Goal: Find contact information: Find contact information

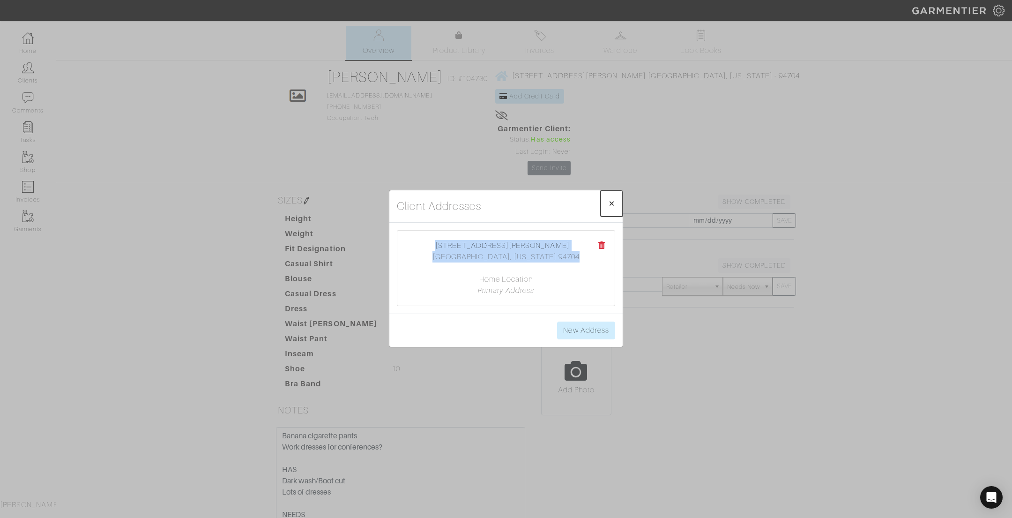
click at [613, 203] on span "×" at bounding box center [611, 203] width 7 height 13
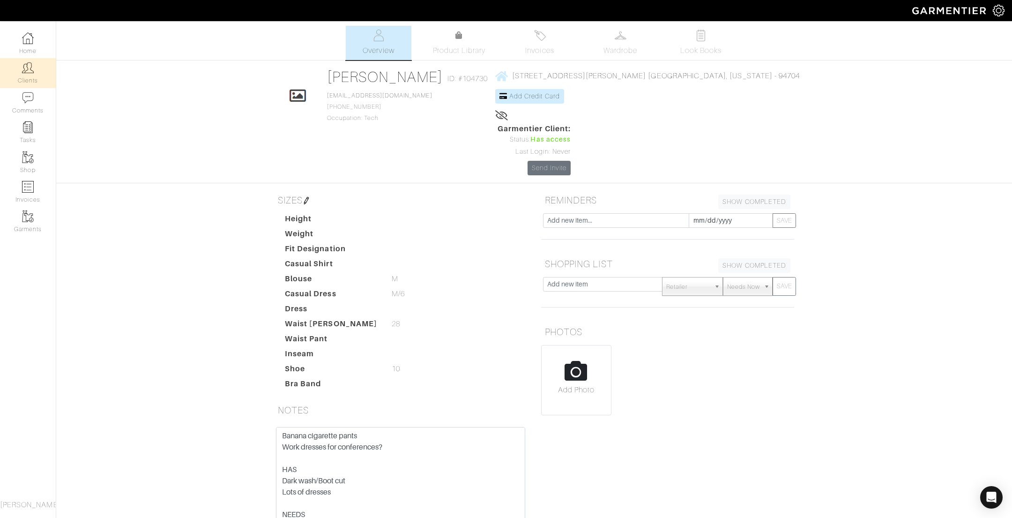
click at [24, 70] on img at bounding box center [28, 68] width 12 height 12
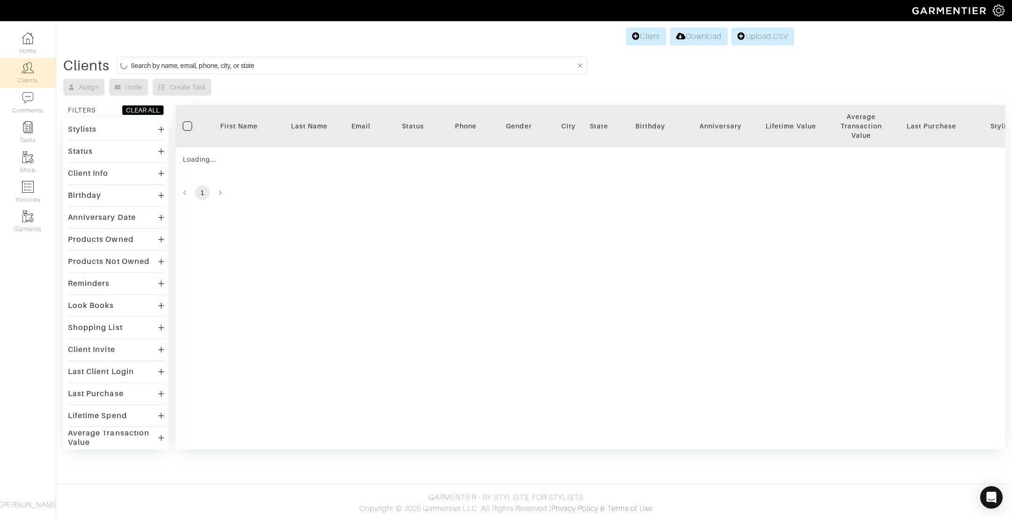
click at [293, 69] on input at bounding box center [353, 65] width 445 height 12
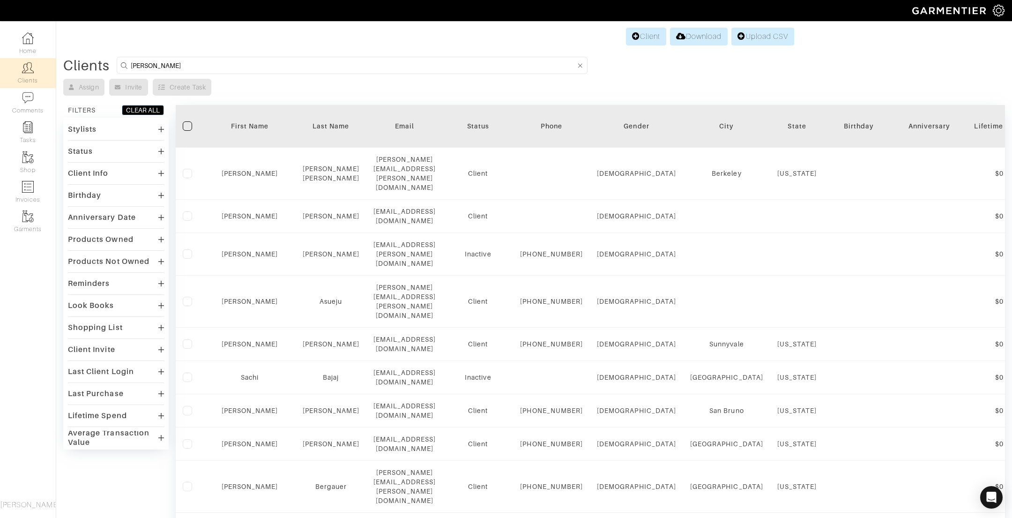
type input "[PERSON_NAME]"
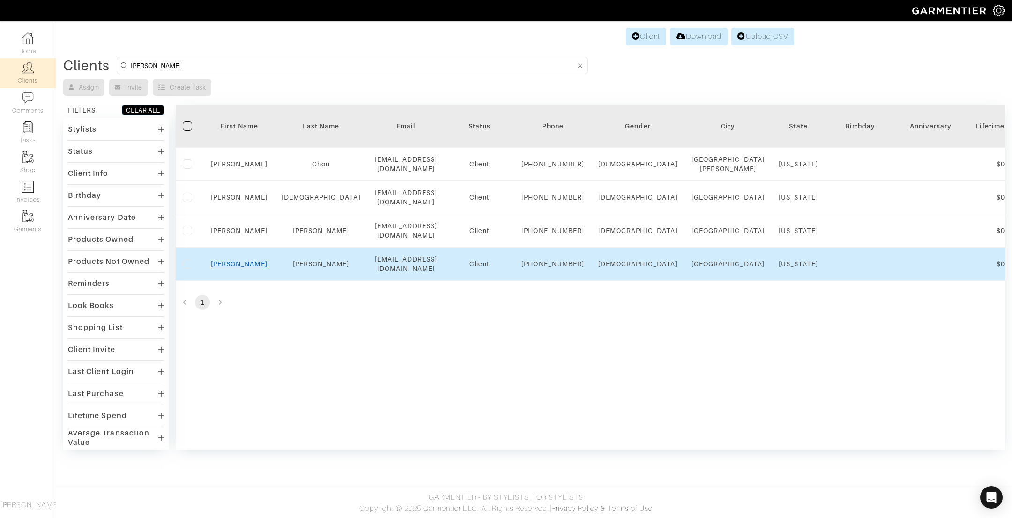
click at [233, 267] on link "Amy" at bounding box center [239, 263] width 57 height 7
click at [241, 267] on link "Amy" at bounding box center [239, 263] width 57 height 7
click at [248, 268] on div "Amy" at bounding box center [239, 263] width 57 height 9
click at [241, 267] on link "Amy" at bounding box center [239, 263] width 57 height 7
drag, startPoint x: 444, startPoint y: 295, endPoint x: 365, endPoint y: 296, distance: 78.7
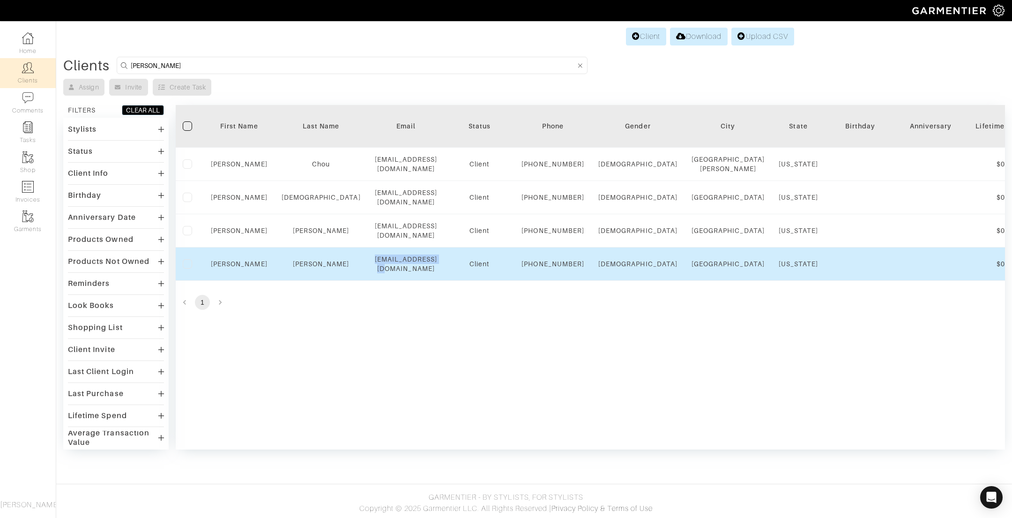
click at [375, 273] on div "[EMAIL_ADDRESS][DOMAIN_NAME]" at bounding box center [406, 263] width 63 height 19
copy div "[EMAIL_ADDRESS][DOMAIN_NAME]"
drag, startPoint x: 525, startPoint y: 282, endPoint x: 559, endPoint y: 304, distance: 40.2
click at [559, 281] on tr "Amy Hersey ahersey@gmail.com Client 610-574-1497 Female San Francisco Californi…" at bounding box center [984, 263] width 1617 height 33
click at [591, 281] on td "Female" at bounding box center [637, 263] width 93 height 33
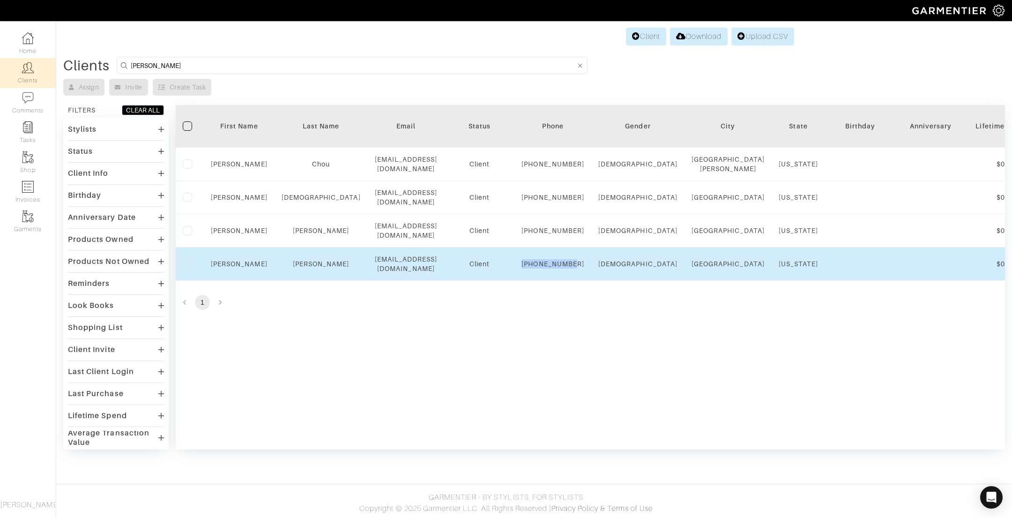
drag, startPoint x: 558, startPoint y: 304, endPoint x: 531, endPoint y: 284, distance: 33.2
click at [531, 281] on tr "Amy Hersey ahersey@gmail.com Client 610-574-1497 Female San Francisco Californi…" at bounding box center [984, 263] width 1617 height 33
copy div "[PHONE_NUMBER]"
click at [224, 268] on div "Amy" at bounding box center [239, 263] width 57 height 9
click at [238, 267] on link "Amy" at bounding box center [239, 263] width 57 height 7
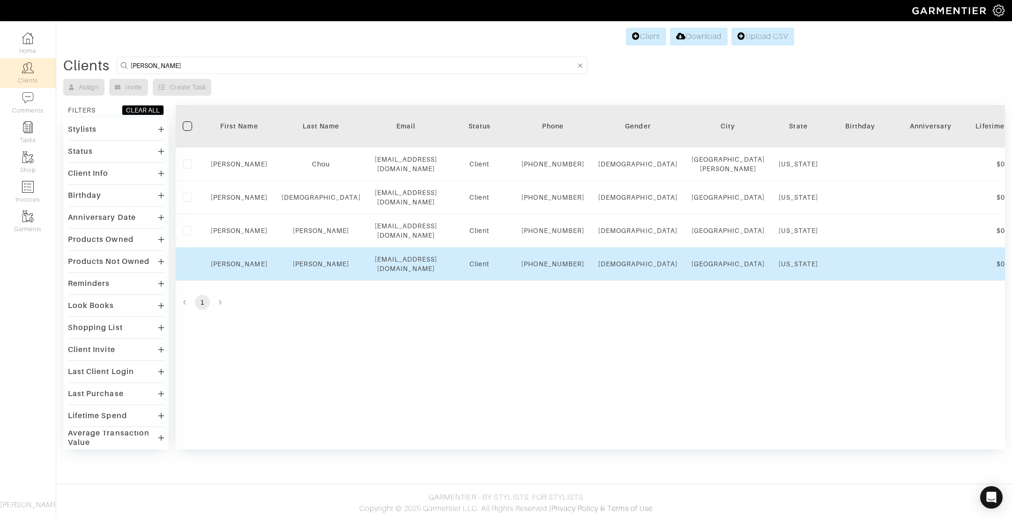
click at [230, 268] on div "Amy" at bounding box center [239, 263] width 57 height 9
click at [240, 267] on link "Amy" at bounding box center [239, 263] width 57 height 7
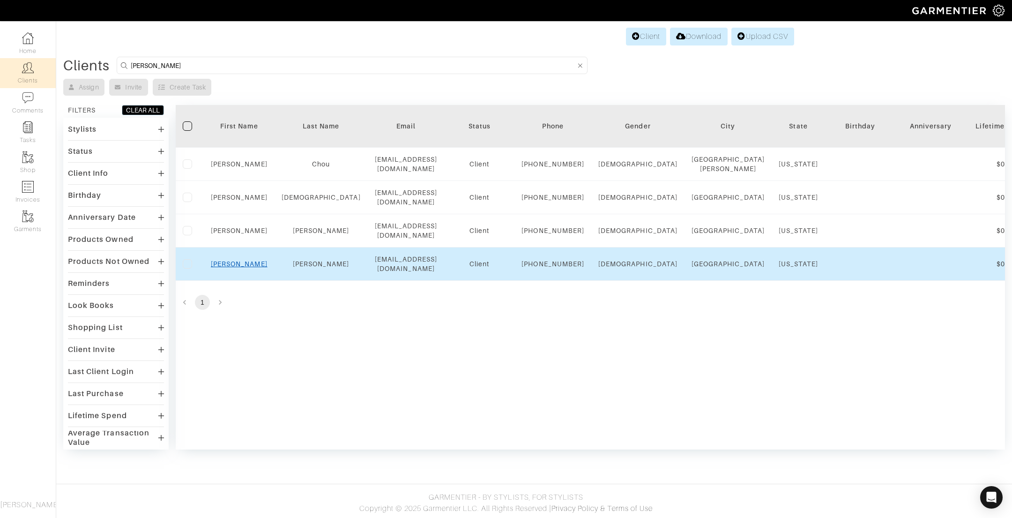
click at [240, 267] on link "Amy" at bounding box center [239, 263] width 57 height 7
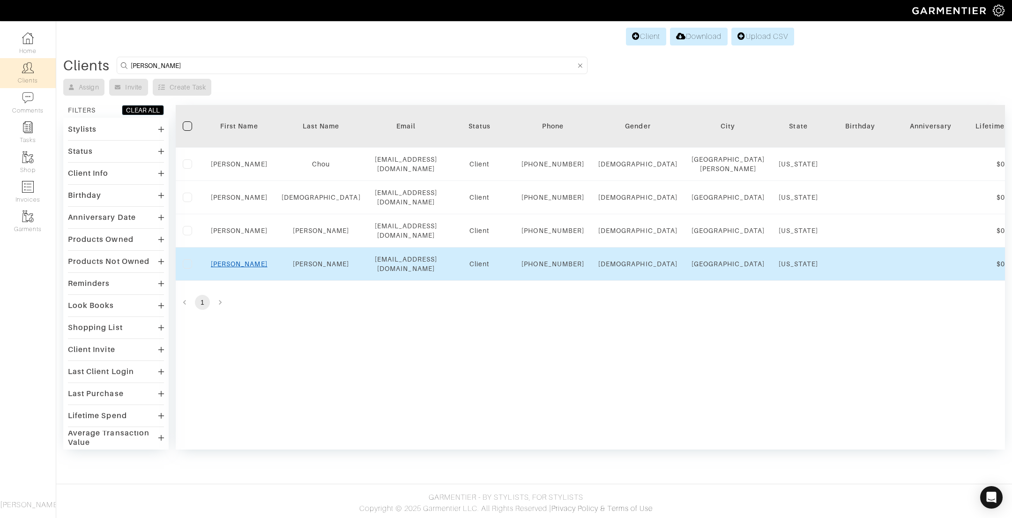
click at [240, 267] on link "Amy" at bounding box center [239, 263] width 57 height 7
click at [311, 267] on link "Hersey" at bounding box center [321, 263] width 57 height 7
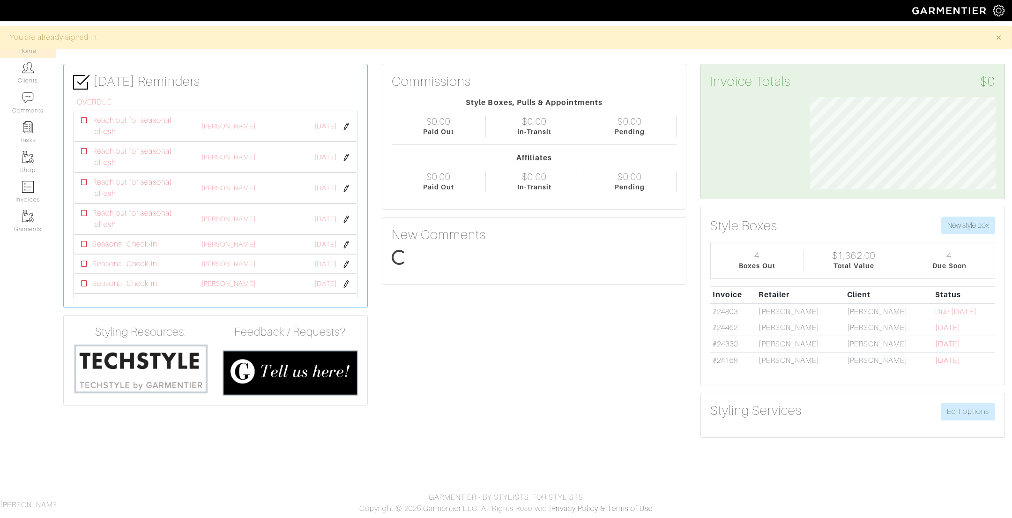
scroll to position [93, 200]
click at [31, 76] on link "Clients" at bounding box center [28, 73] width 56 height 30
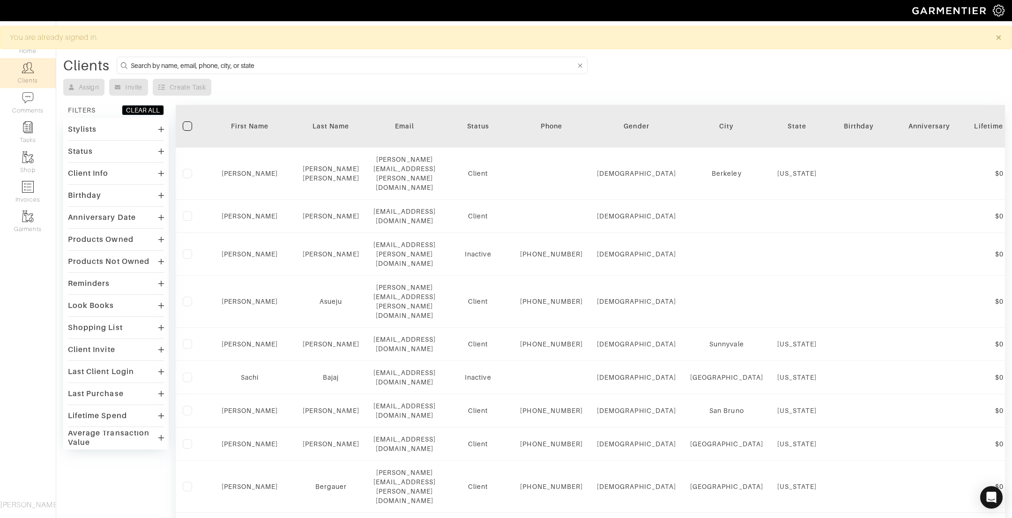
click at [201, 67] on input at bounding box center [353, 65] width 445 height 12
type input "amy"
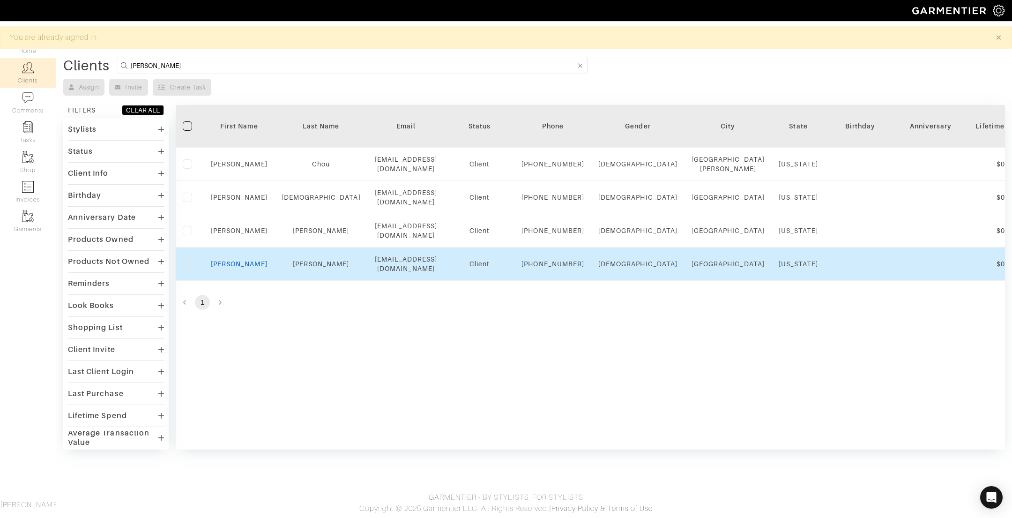
click at [239, 267] on link "Amy" at bounding box center [239, 263] width 57 height 7
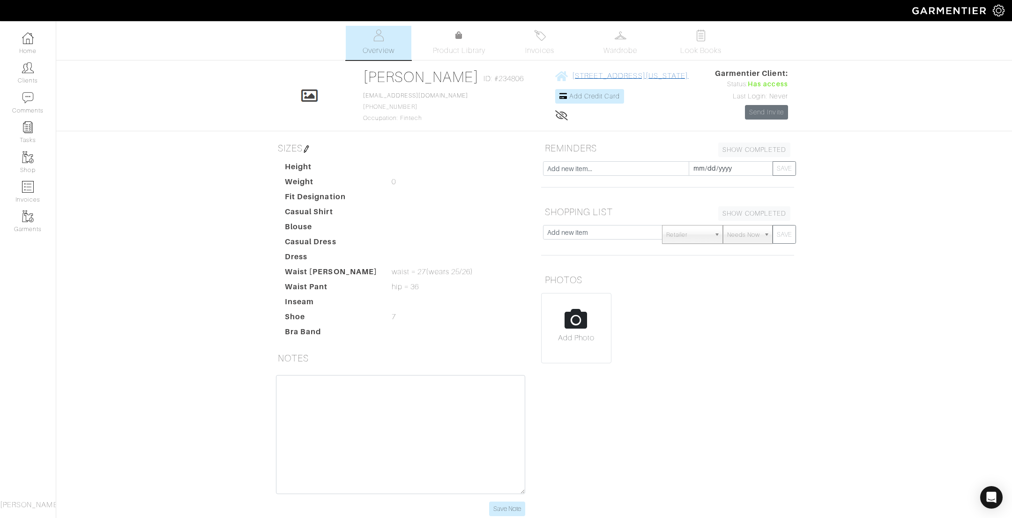
click at [572, 76] on span "[STREET_ADDRESS][US_STATE]" at bounding box center [630, 76] width 116 height 8
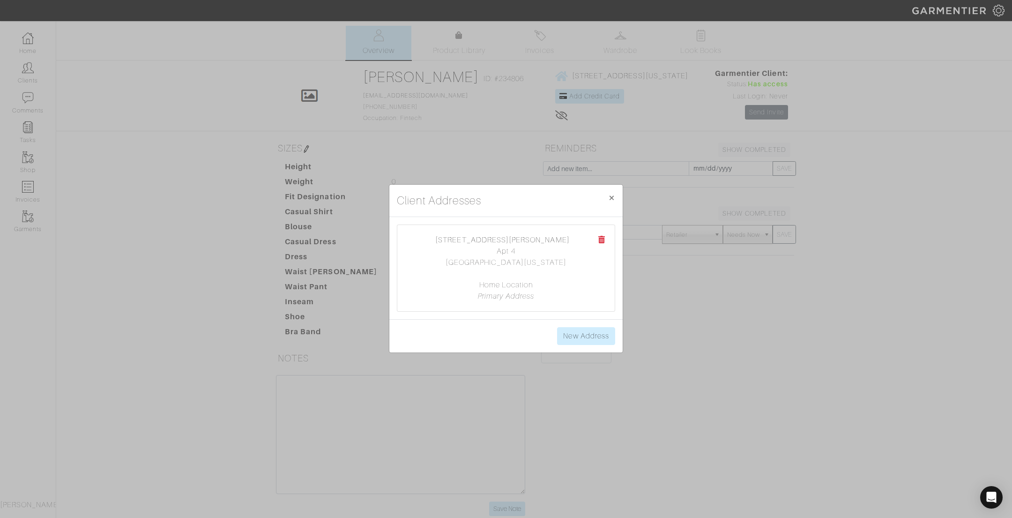
drag, startPoint x: 574, startPoint y: 265, endPoint x: 470, endPoint y: 244, distance: 106.1
click at [470, 244] on center "[STREET_ADDRESS][PERSON_NAME] Apt 4 [GEOGRAPHIC_DATA][US_STATE] Home Location P…" at bounding box center [506, 267] width 199 height 67
copy center "[STREET_ADDRESS][US_STATE]"
